Goal: Check status: Check status

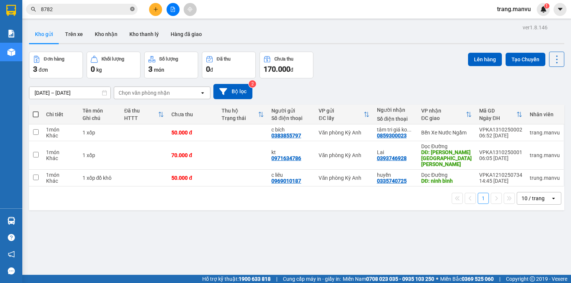
click at [131, 8] on icon "close-circle" at bounding box center [132, 9] width 4 height 4
click at [124, 9] on input "text" at bounding box center [85, 9] width 88 height 8
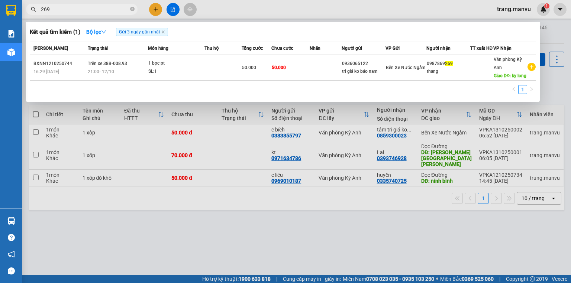
type input "269"
click at [132, 7] on icon "close-circle" at bounding box center [132, 9] width 4 height 4
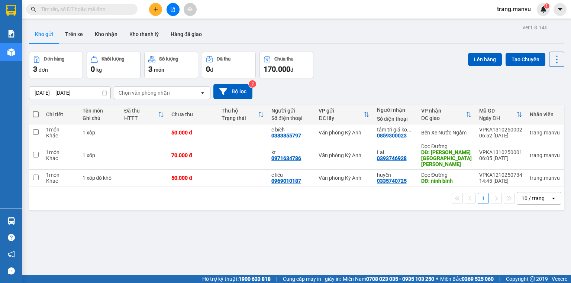
click at [131, 7] on span at bounding box center [132, 9] width 4 height 8
click at [127, 9] on input "text" at bounding box center [85, 9] width 88 height 8
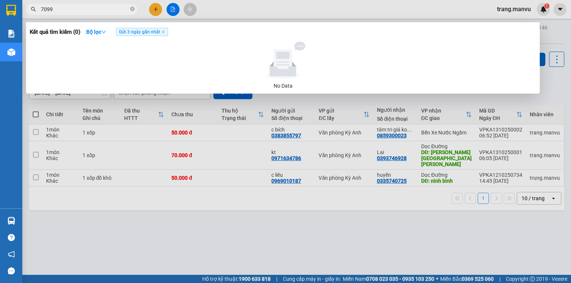
type input "7099"
click at [133, 9] on icon "close-circle" at bounding box center [132, 9] width 4 height 4
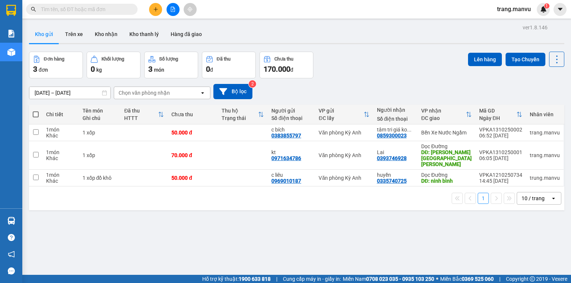
click at [113, 9] on input "text" at bounding box center [85, 9] width 88 height 8
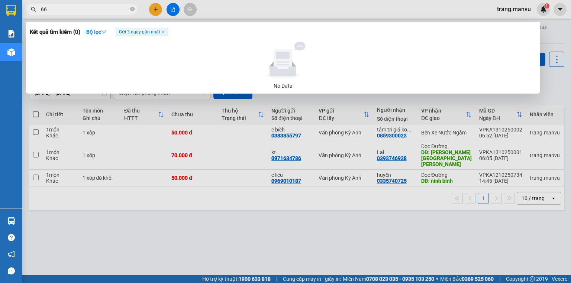
type input "6"
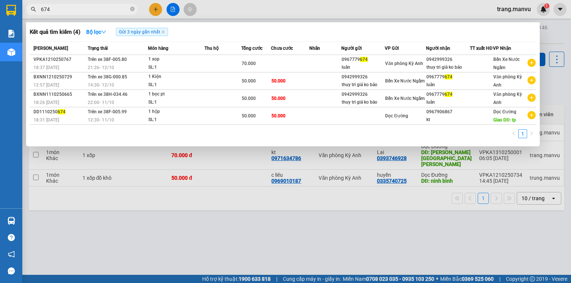
type input "674"
click at [132, 10] on icon "close-circle" at bounding box center [132, 9] width 4 height 4
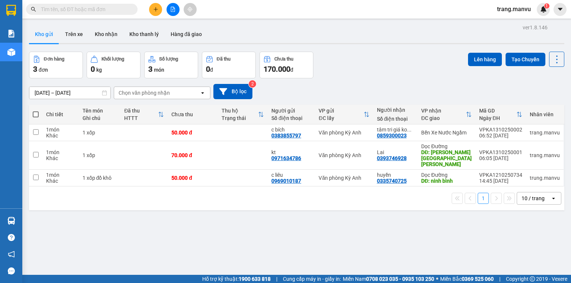
click at [119, 13] on input "text" at bounding box center [85, 9] width 88 height 8
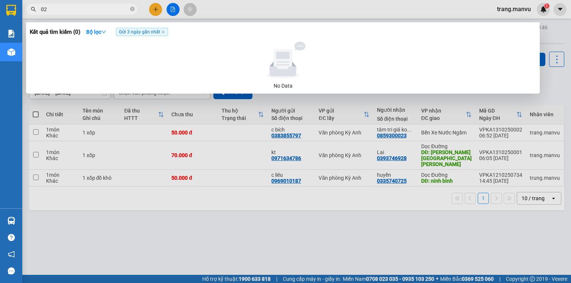
type input "0"
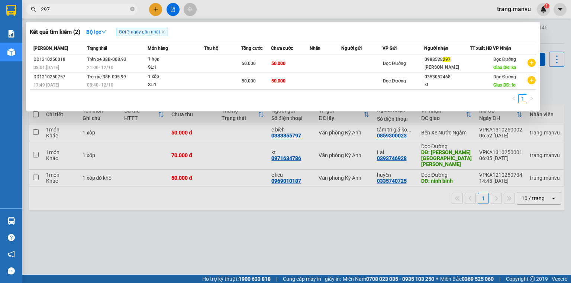
type input "297"
click at [132, 10] on icon "close-circle" at bounding box center [132, 9] width 4 height 4
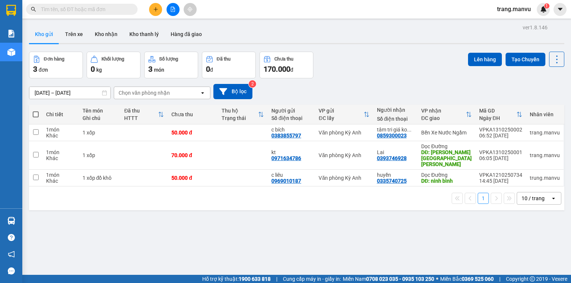
click at [110, 10] on input "text" at bounding box center [85, 9] width 88 height 8
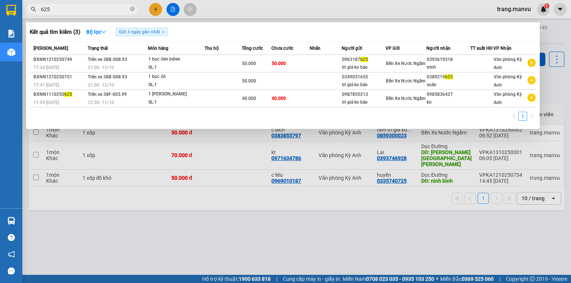
type input "625"
click at [130, 10] on icon "close-circle" at bounding box center [132, 9] width 4 height 4
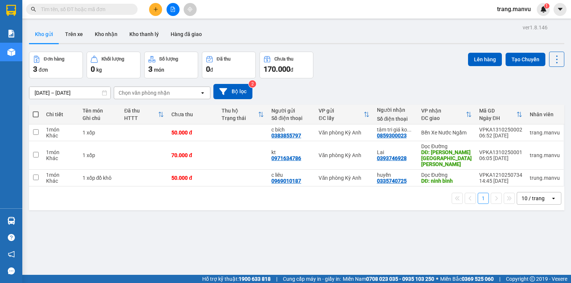
click at [123, 11] on input "text" at bounding box center [85, 9] width 88 height 8
click at [87, 5] on input "text" at bounding box center [85, 9] width 88 height 8
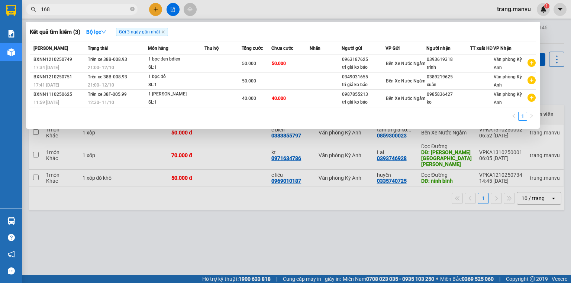
type input "1687"
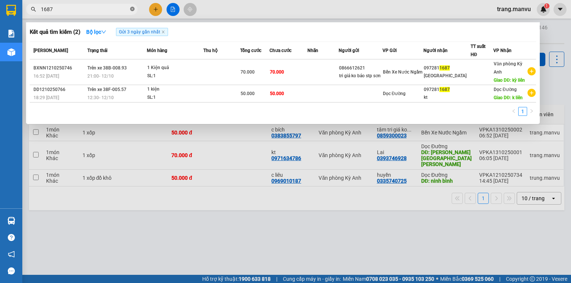
click at [134, 11] on icon "close-circle" at bounding box center [132, 9] width 4 height 4
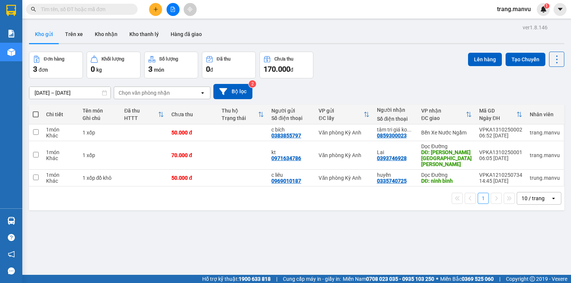
click at [119, 9] on input "text" at bounding box center [85, 9] width 88 height 8
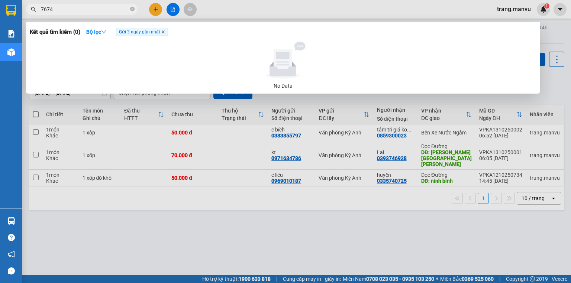
type input "7674"
click at [165, 33] on icon "close" at bounding box center [163, 32] width 4 height 4
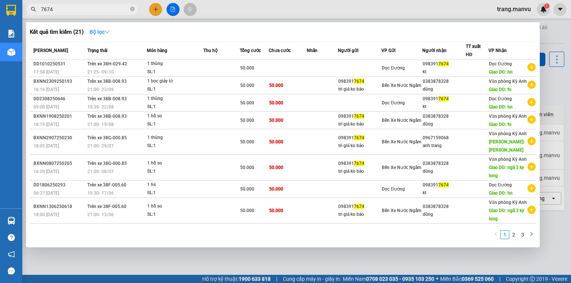
click at [104, 34] on strong "Bộ lọc" at bounding box center [100, 32] width 20 height 6
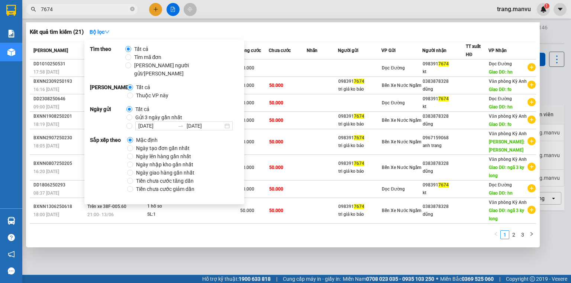
click at [137, 113] on span "Gửi 3 ngày gần nhất" at bounding box center [158, 117] width 53 height 8
click at [132, 114] on input "Gửi 3 ngày gần nhất" at bounding box center [129, 117] width 6 height 6
radio input "true"
radio input "false"
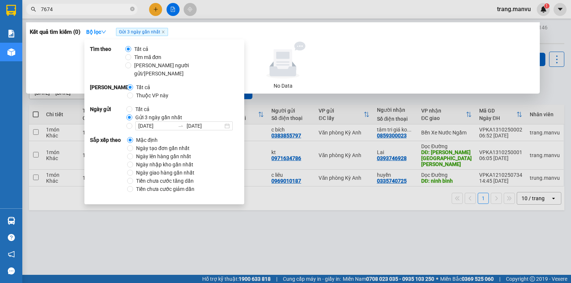
click at [278, 33] on div "Kết quả tìm kiếm ( 0 ) Bộ lọc Gửi 3 ngày gần nhất" at bounding box center [283, 32] width 506 height 12
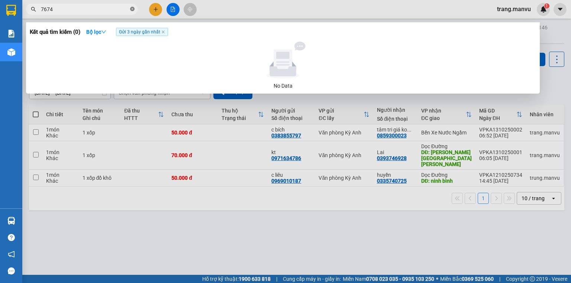
click at [131, 7] on icon "close-circle" at bounding box center [132, 9] width 4 height 4
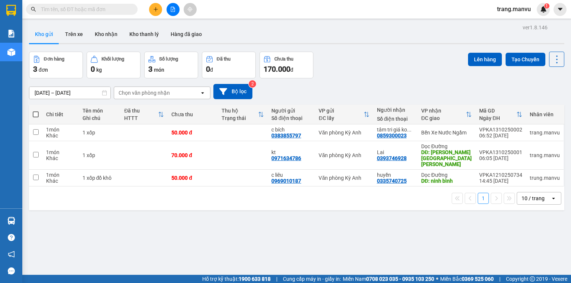
click at [122, 10] on input "text" at bounding box center [85, 9] width 88 height 8
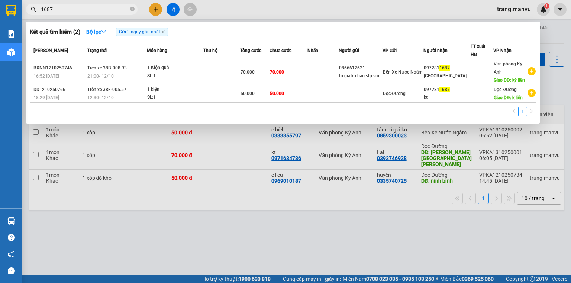
type input "1687"
click at [127, 7] on input "1687" at bounding box center [85, 9] width 88 height 8
click at [137, 12] on span "1687" at bounding box center [81, 9] width 111 height 11
click at [132, 9] on icon "close-circle" at bounding box center [132, 9] width 4 height 4
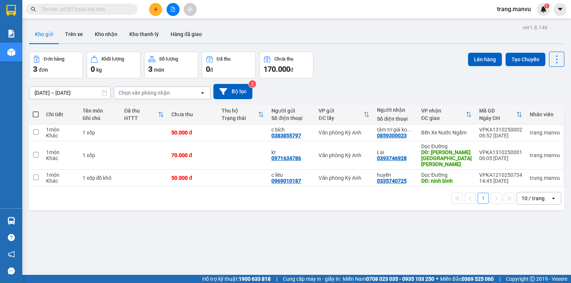
click at [98, 9] on input "text" at bounding box center [85, 9] width 88 height 8
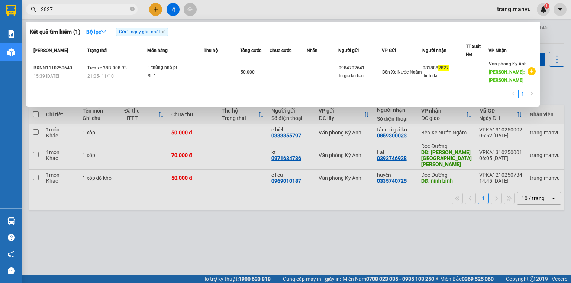
type input "2827"
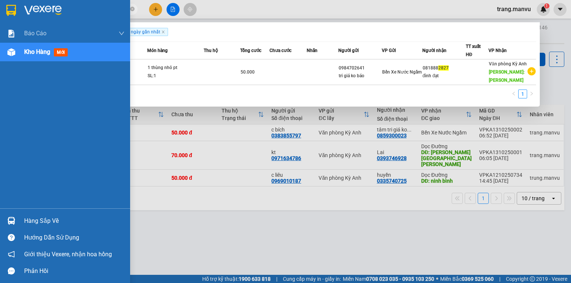
click at [33, 13] on img at bounding box center [43, 10] width 38 height 11
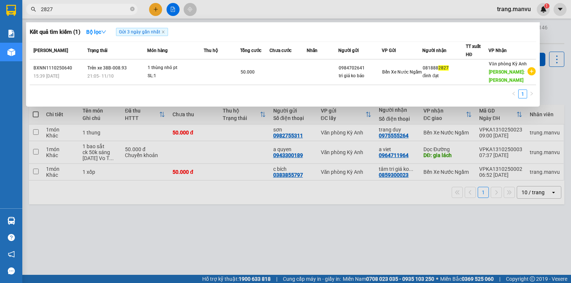
click at [133, 208] on div at bounding box center [285, 141] width 571 height 283
